Goal: Information Seeking & Learning: Check status

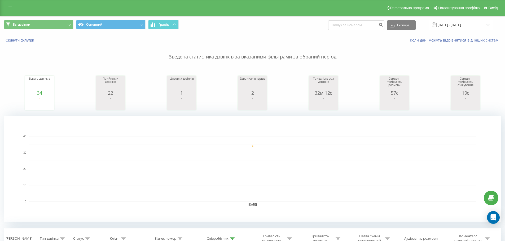
click at [460, 26] on input "[DATE] - [DATE]" at bounding box center [461, 25] width 64 height 10
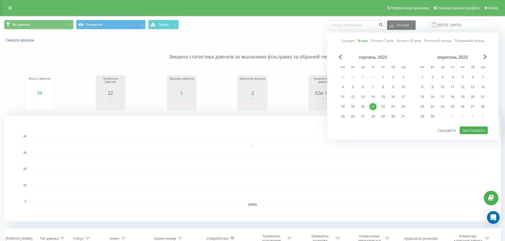
click at [348, 41] on link "Сьогодні" at bounding box center [348, 40] width 14 height 5
click at [467, 131] on button "Застосувати" at bounding box center [473, 131] width 28 height 8
type input "[DATE] - [DATE]"
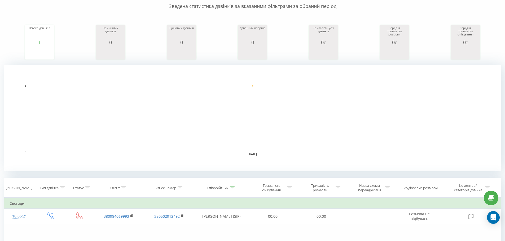
scroll to position [53, 0]
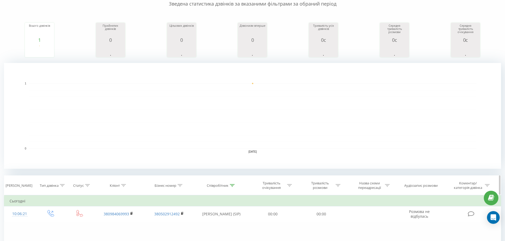
click at [231, 185] on icon at bounding box center [232, 185] width 5 height 3
click at [208, 234] on button "Скасувати" at bounding box center [209, 234] width 23 height 7
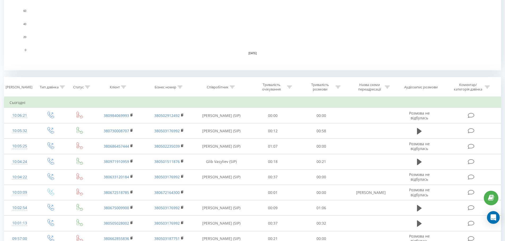
scroll to position [159, 0]
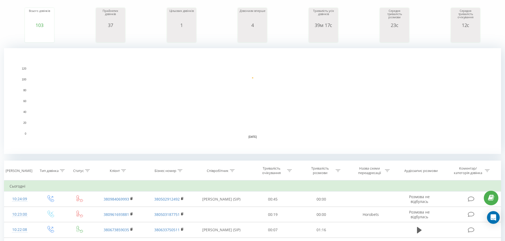
scroll to position [106, 0]
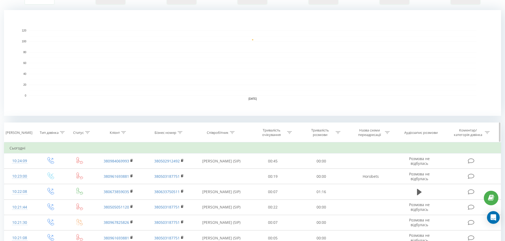
click at [233, 134] on div at bounding box center [232, 133] width 5 height 5
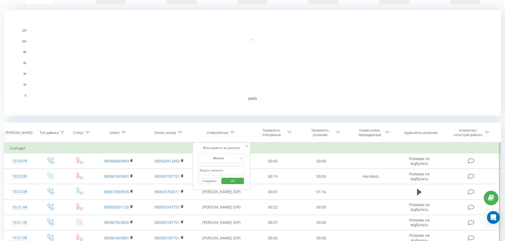
click at [226, 170] on input "text" at bounding box center [221, 170] width 47 height 9
type input "Вероніка Бондарчук"
click at [232, 182] on span "OK" at bounding box center [232, 181] width 15 height 8
